Goal: Task Accomplishment & Management: Manage account settings

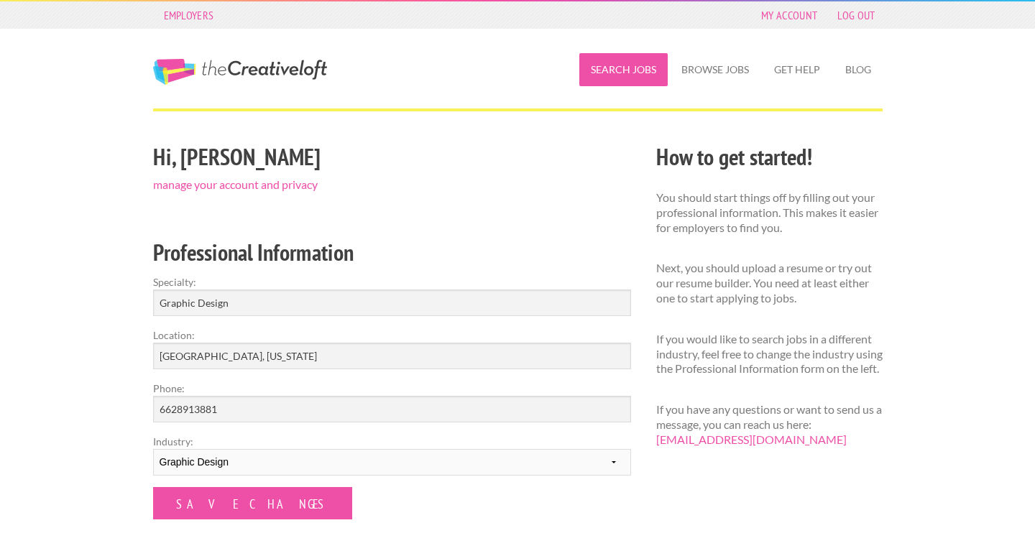
click at [605, 75] on link "Search Jobs" at bounding box center [623, 69] width 88 height 33
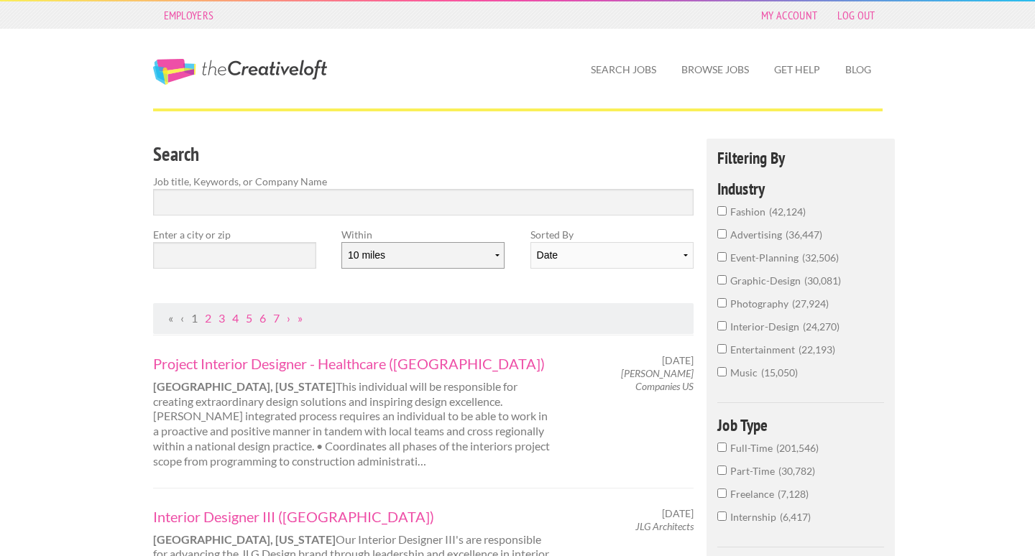
select select "50"
click at [285, 204] on input "Search" at bounding box center [423, 202] width 541 height 27
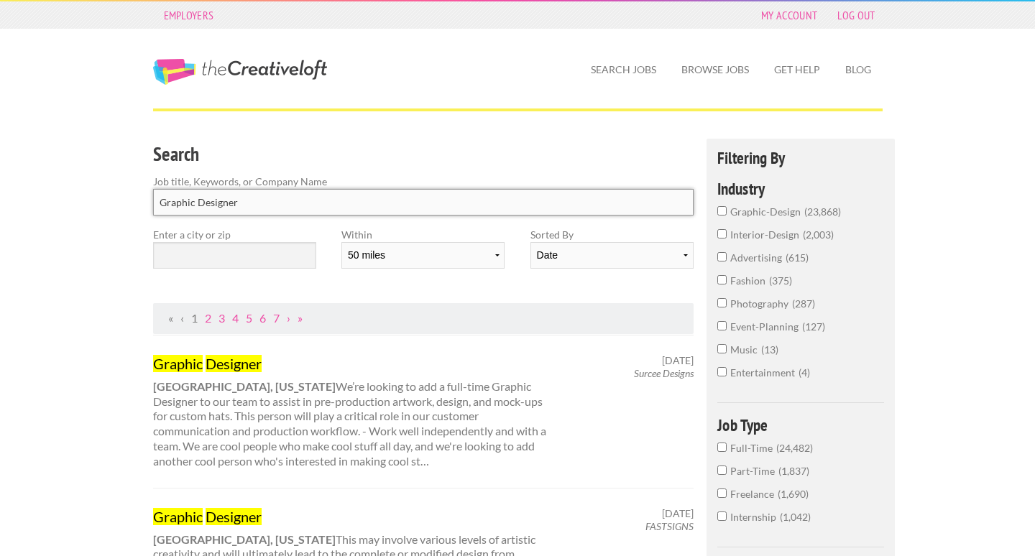
type input "Graphic Designer"
click at [266, 256] on input "text" at bounding box center [234, 255] width 163 height 27
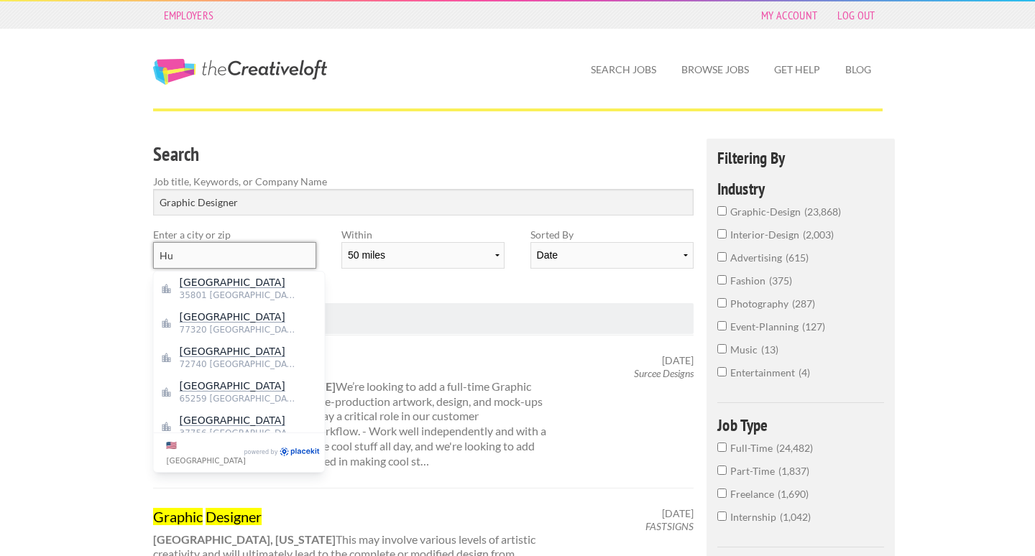
type input "H"
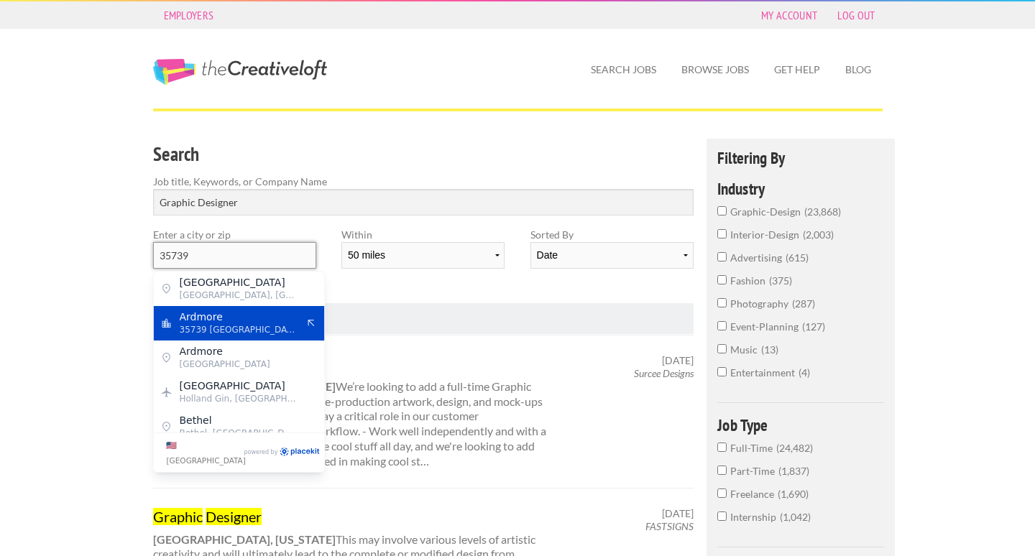
type input "35739"
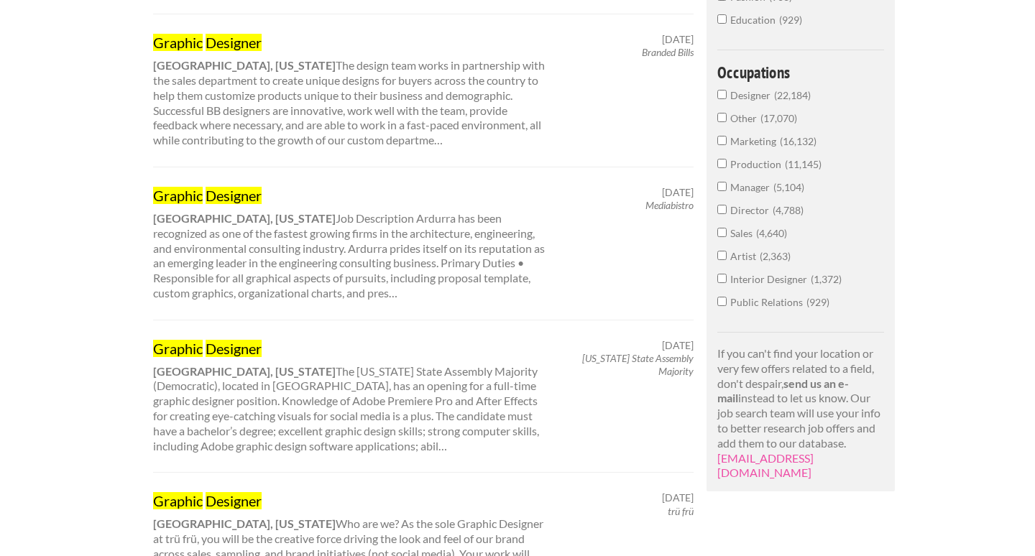
scroll to position [867, 0]
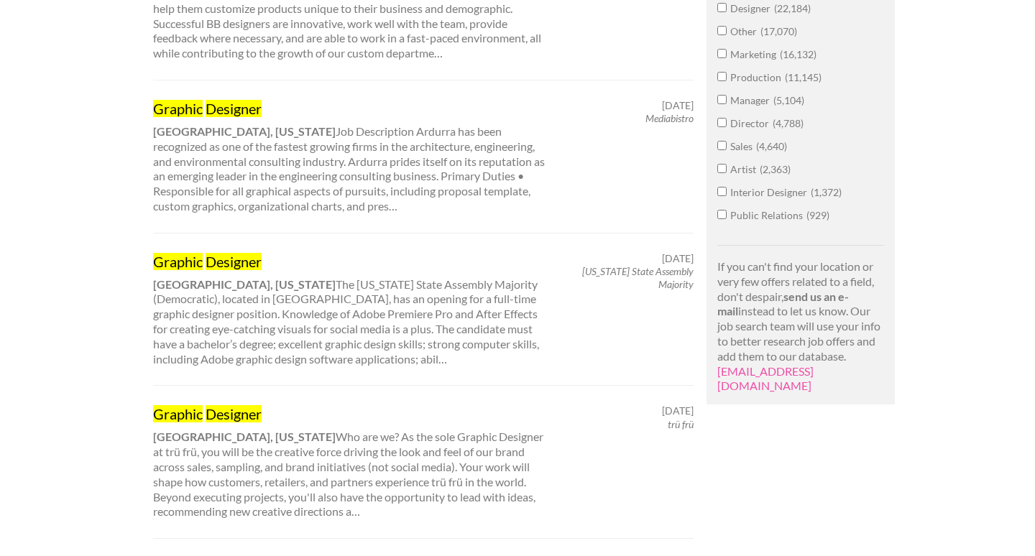
click at [245, 100] on mark "Designer" at bounding box center [234, 108] width 56 height 17
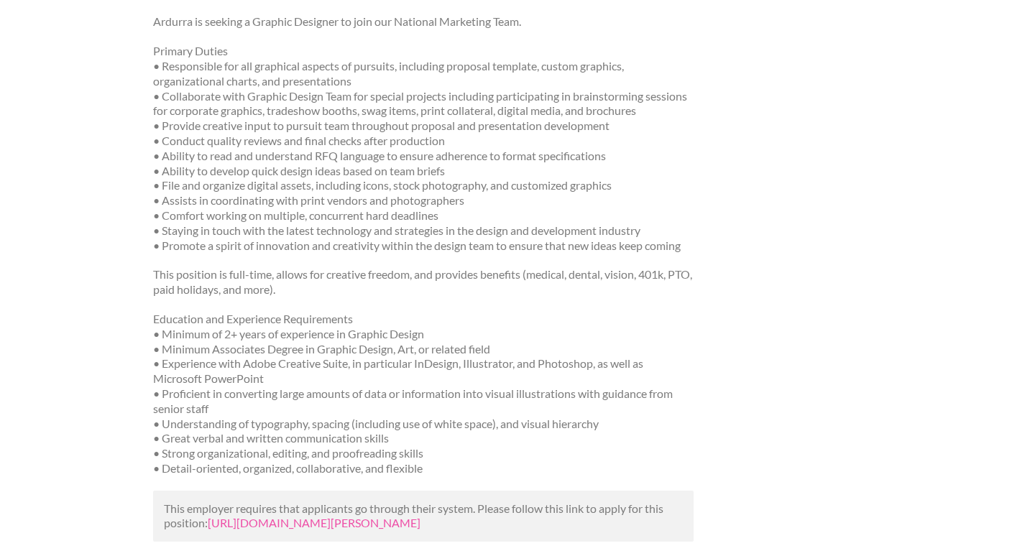
scroll to position [308, 0]
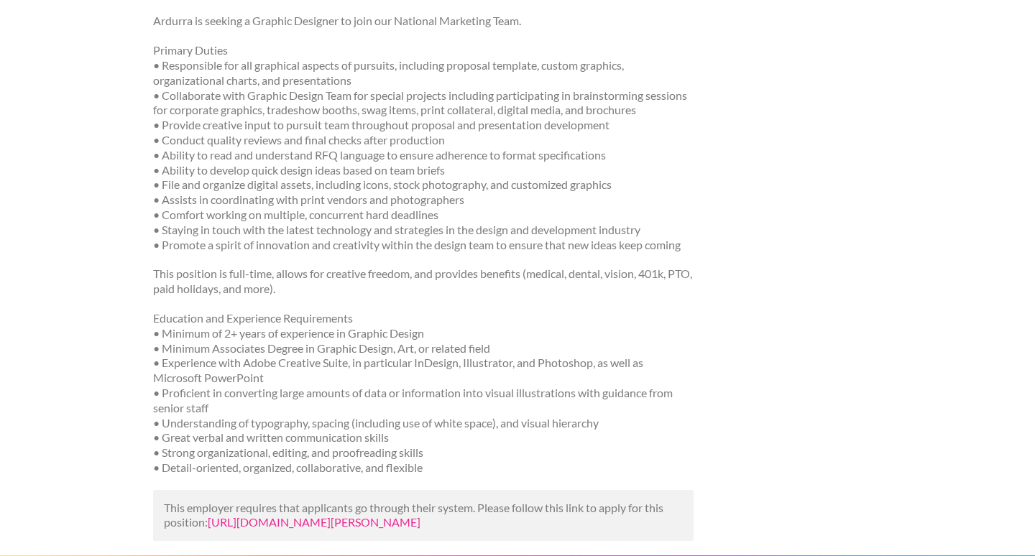
click at [243, 515] on link "https://us.bebee.com/job/cfa56d4db2c502cef26a97599132a3d3?utm_campaign=google_j…" at bounding box center [314, 522] width 213 height 14
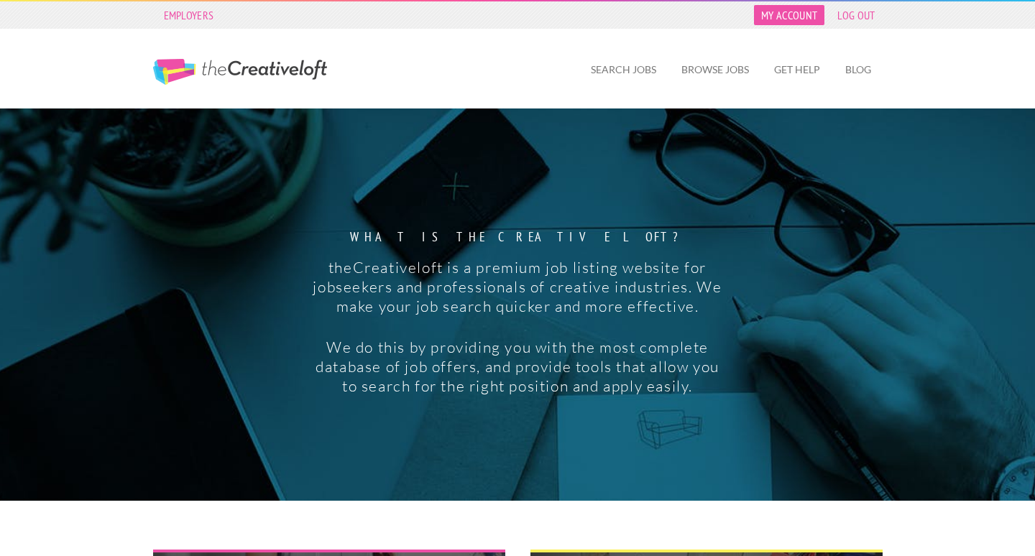
click at [809, 13] on link "My Account" at bounding box center [789, 15] width 70 height 20
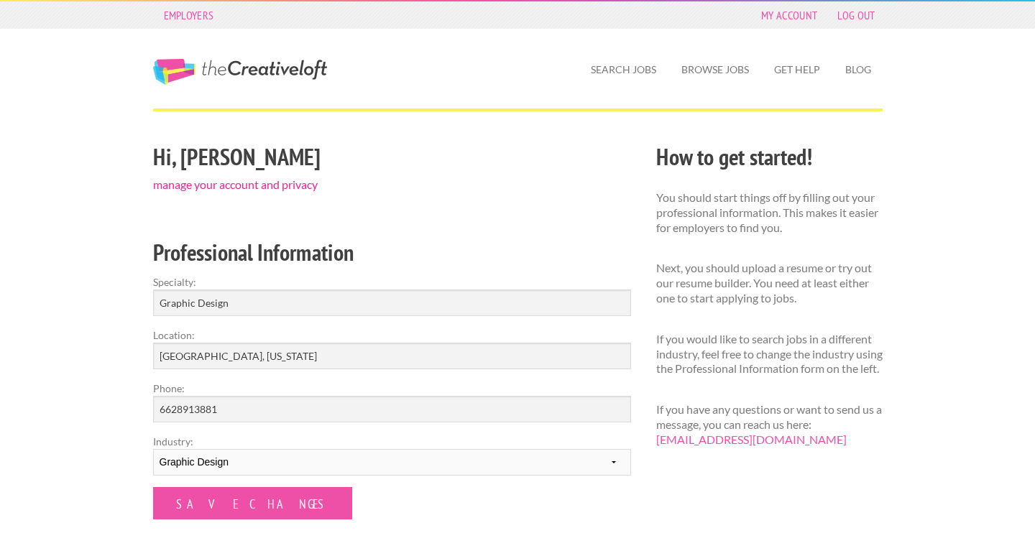
click at [310, 183] on link "manage your account and privacy" at bounding box center [235, 185] width 165 height 14
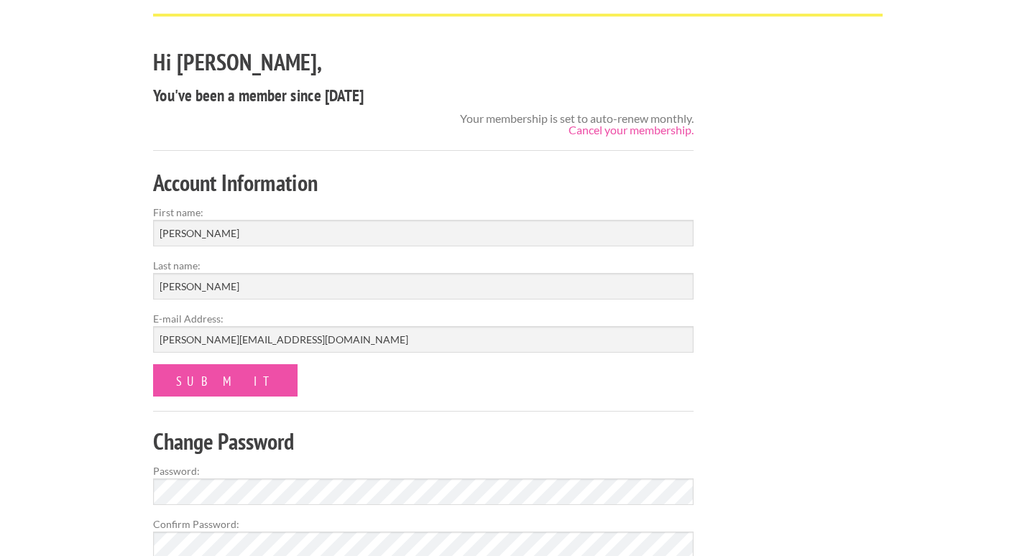
scroll to position [59, 0]
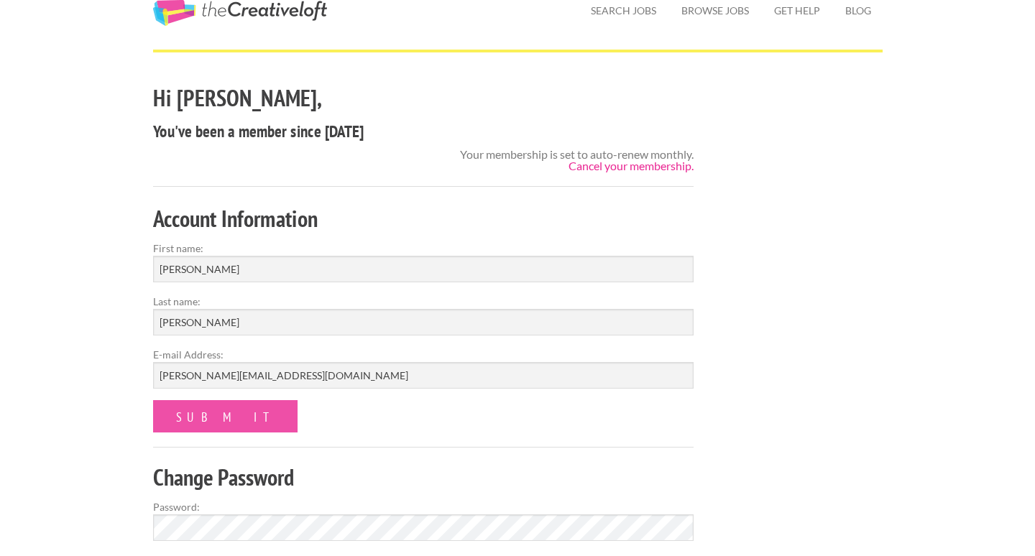
click at [609, 166] on link "Cancel your membership." at bounding box center [631, 166] width 125 height 14
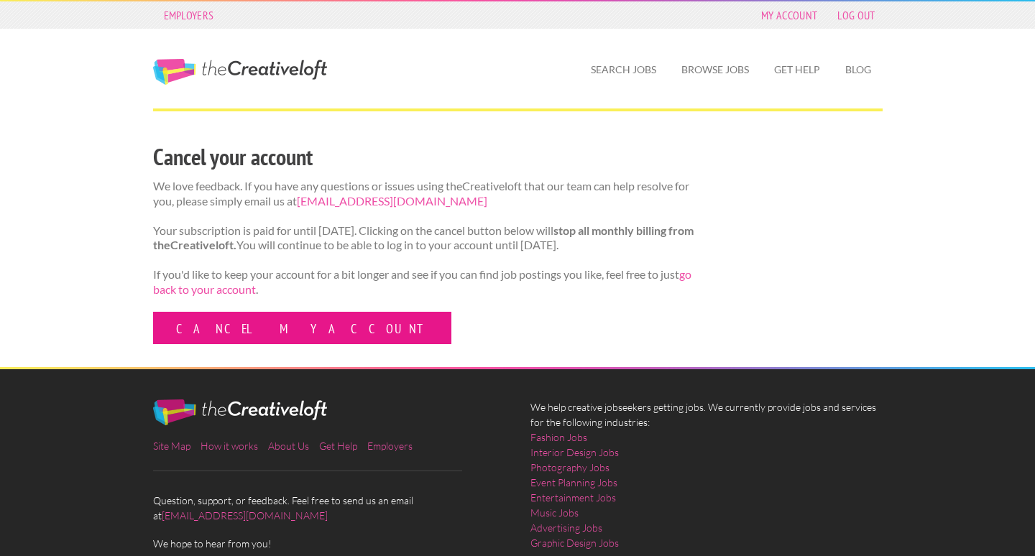
click at [232, 332] on link "Cancel my account" at bounding box center [302, 328] width 298 height 32
